Goal: Find specific page/section: Find specific page/section

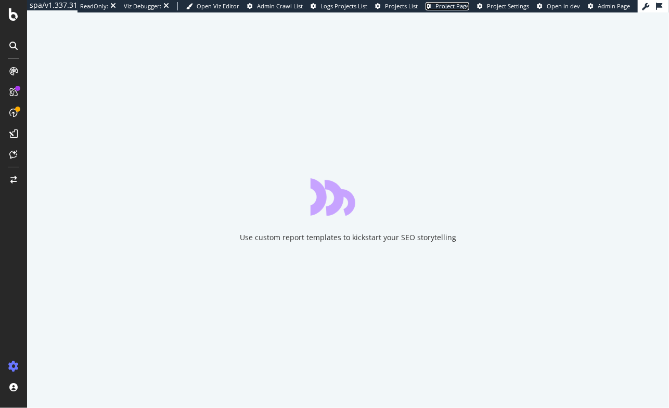
click at [445, 5] on span "Project Page" at bounding box center [452, 6] width 34 height 8
